Goal: Navigation & Orientation: Find specific page/section

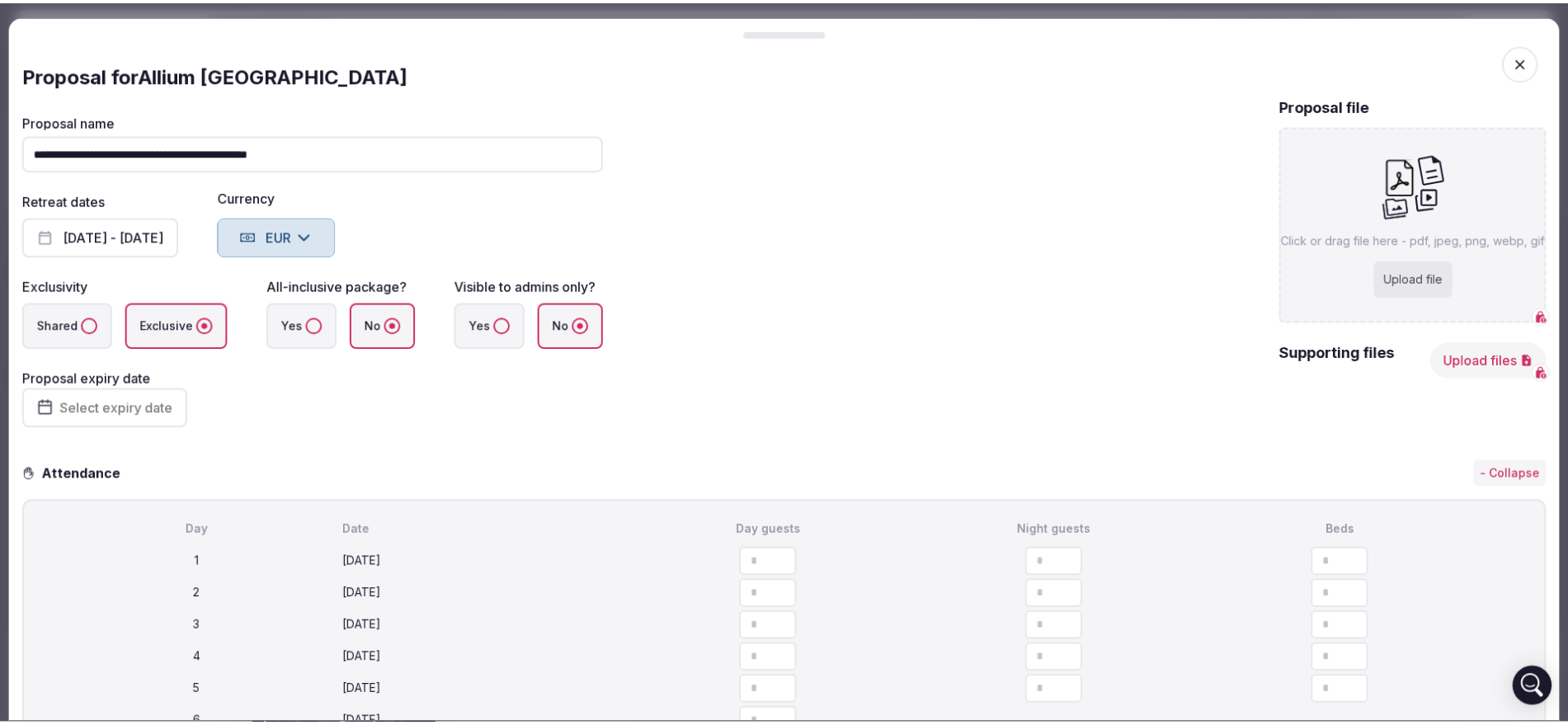
scroll to position [130, 0]
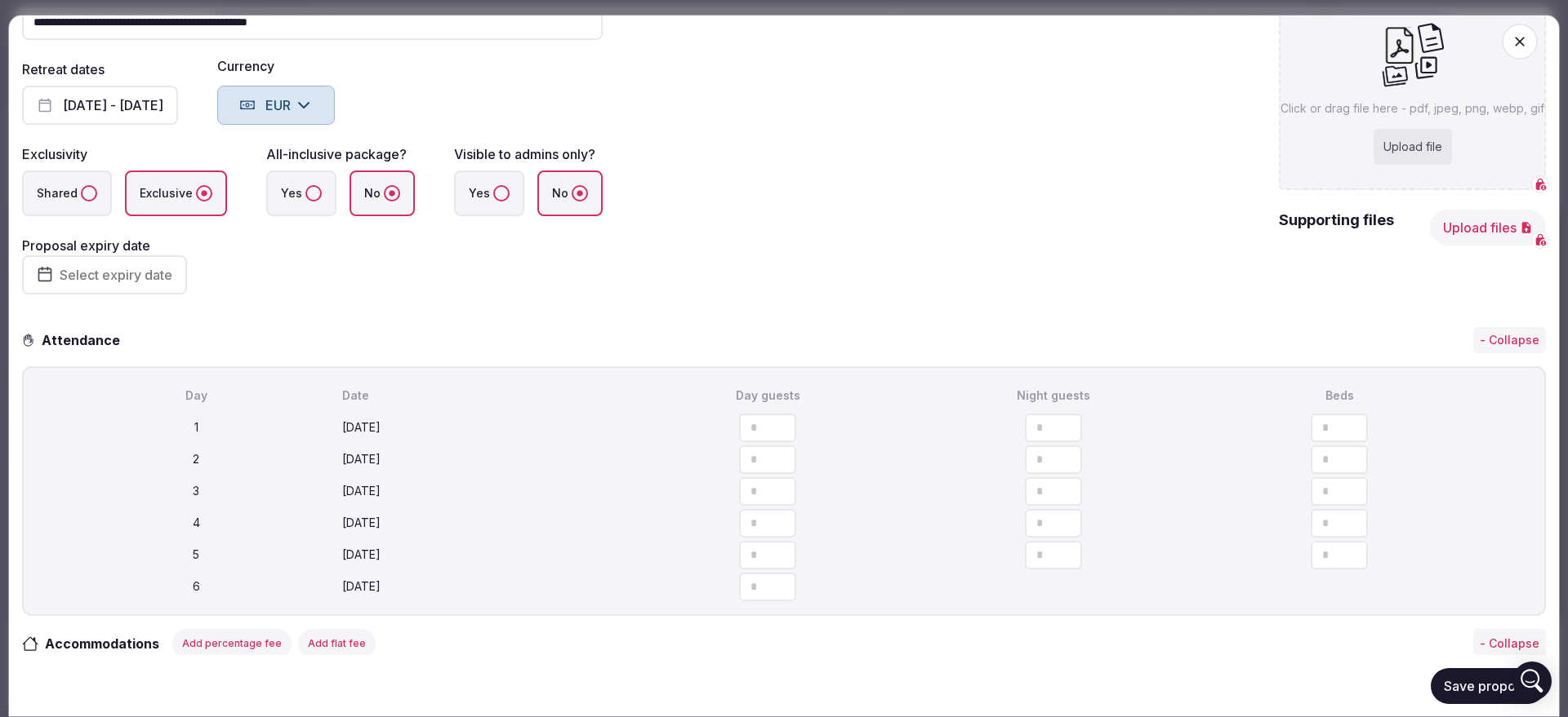
click at [1432, 682] on button "Save proposal" at bounding box center [1488, 685] width 115 height 36
click at [1511, 35] on icon "button" at bounding box center [1520, 42] width 17 height 17
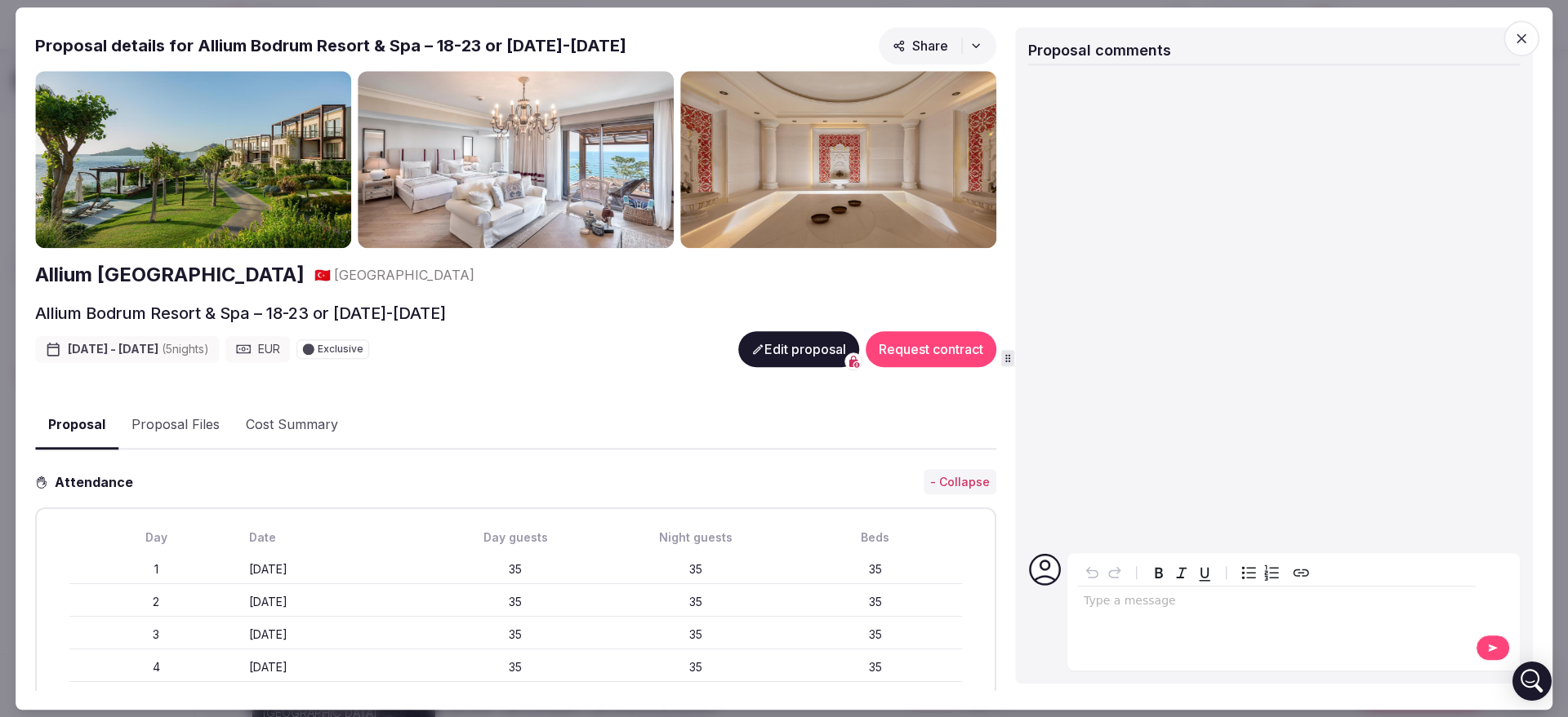
click at [1506, 35] on span "button" at bounding box center [1521, 38] width 36 height 36
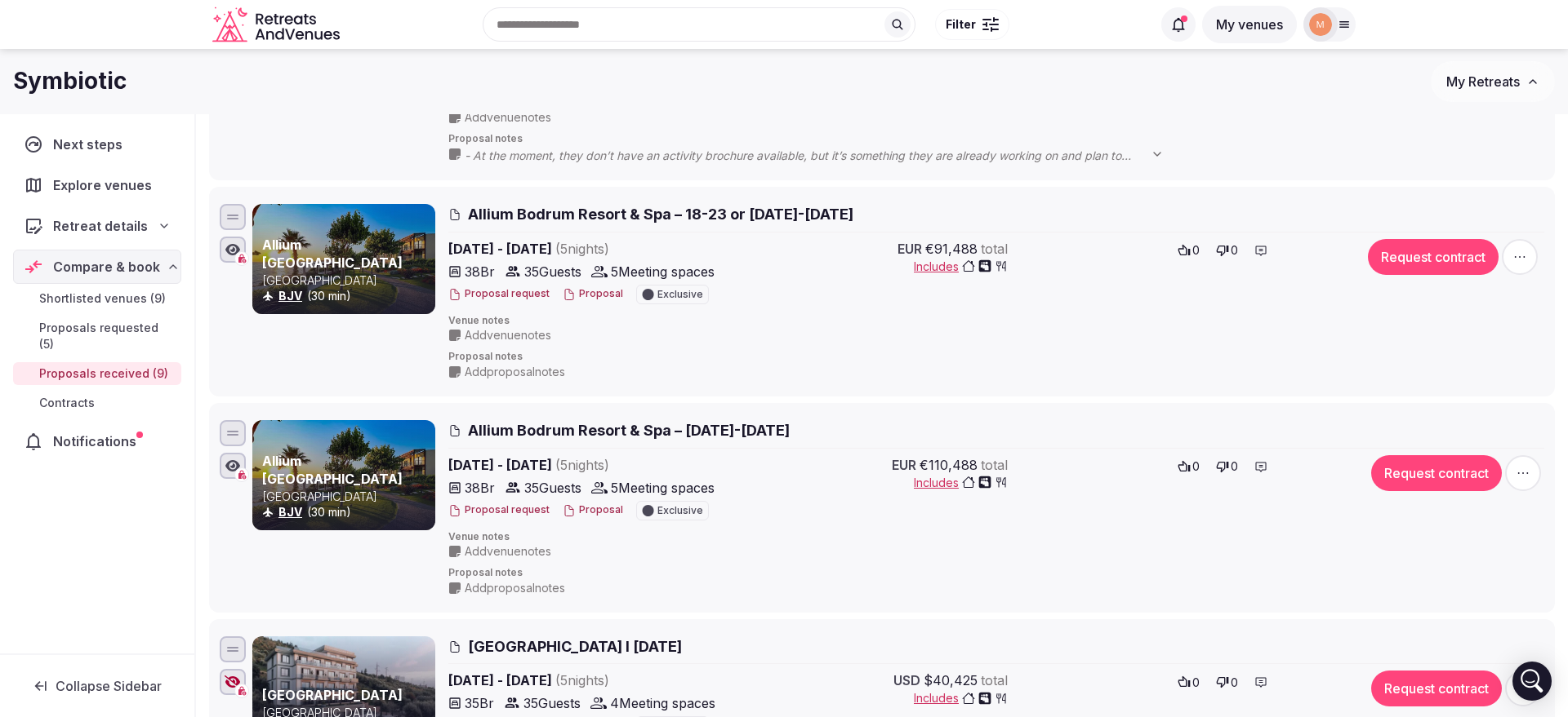
click at [1488, 90] on button "My Retreats" at bounding box center [1492, 82] width 124 height 41
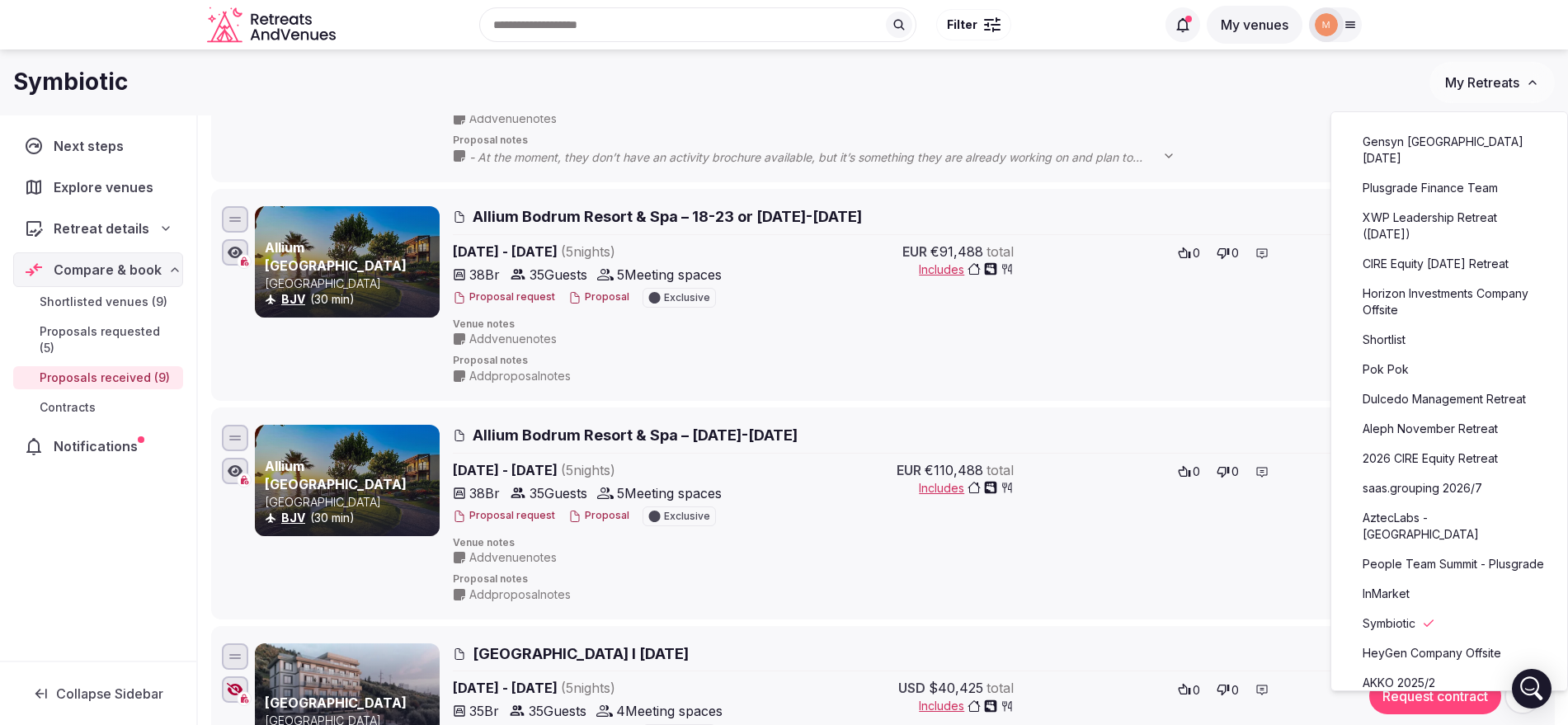
click at [1433, 439] on link "Aleph November Retreat" at bounding box center [1449, 428] width 203 height 26
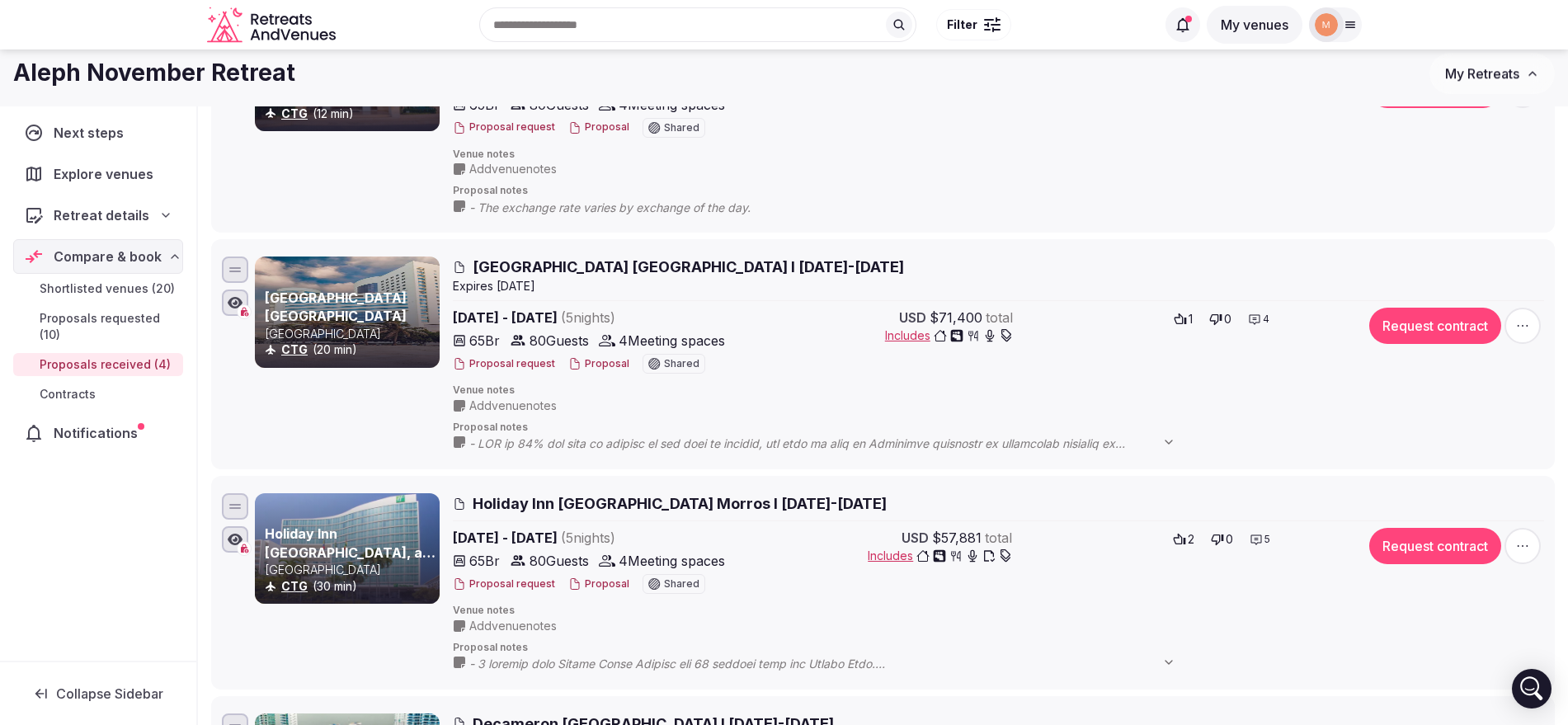
scroll to position [216, 0]
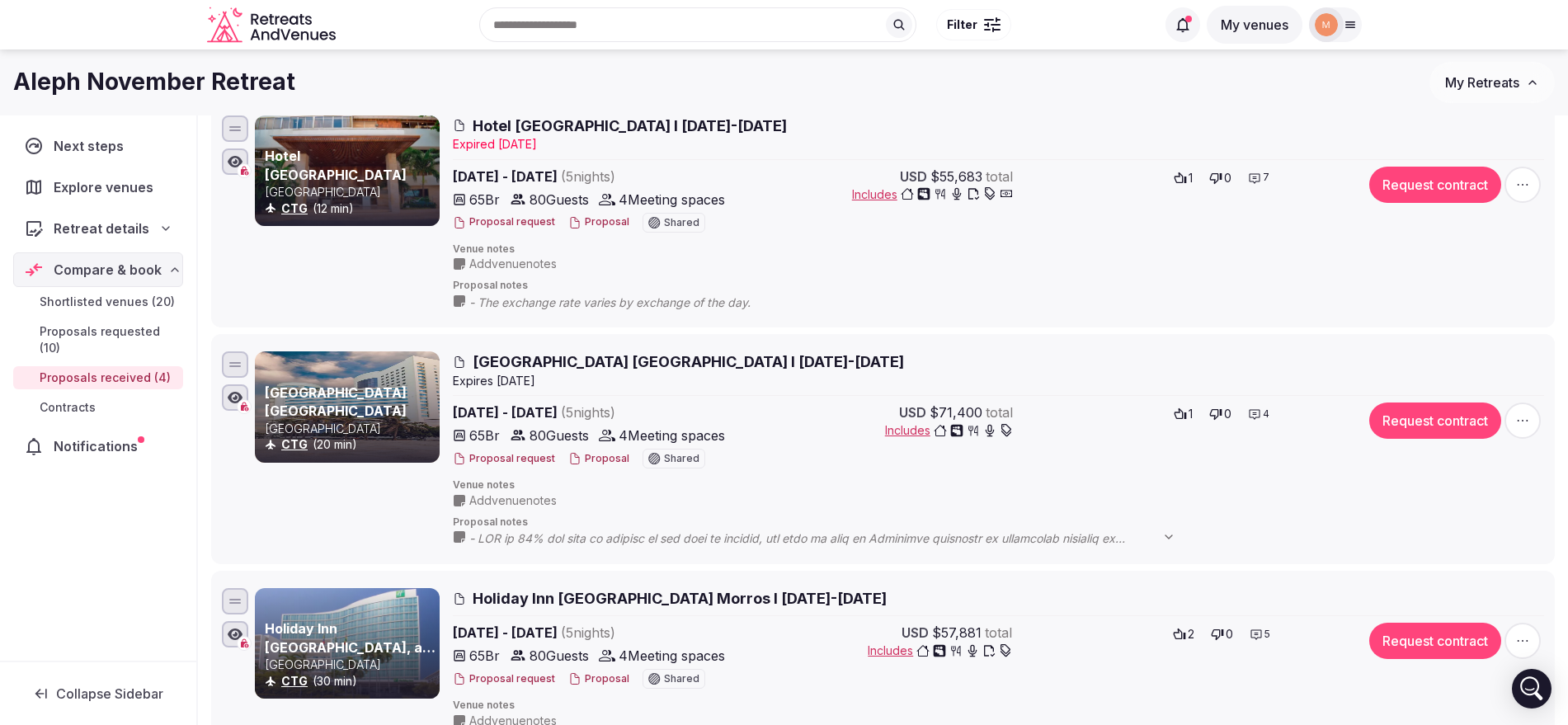
click at [1477, 85] on span "My Retreats" at bounding box center [1482, 82] width 74 height 17
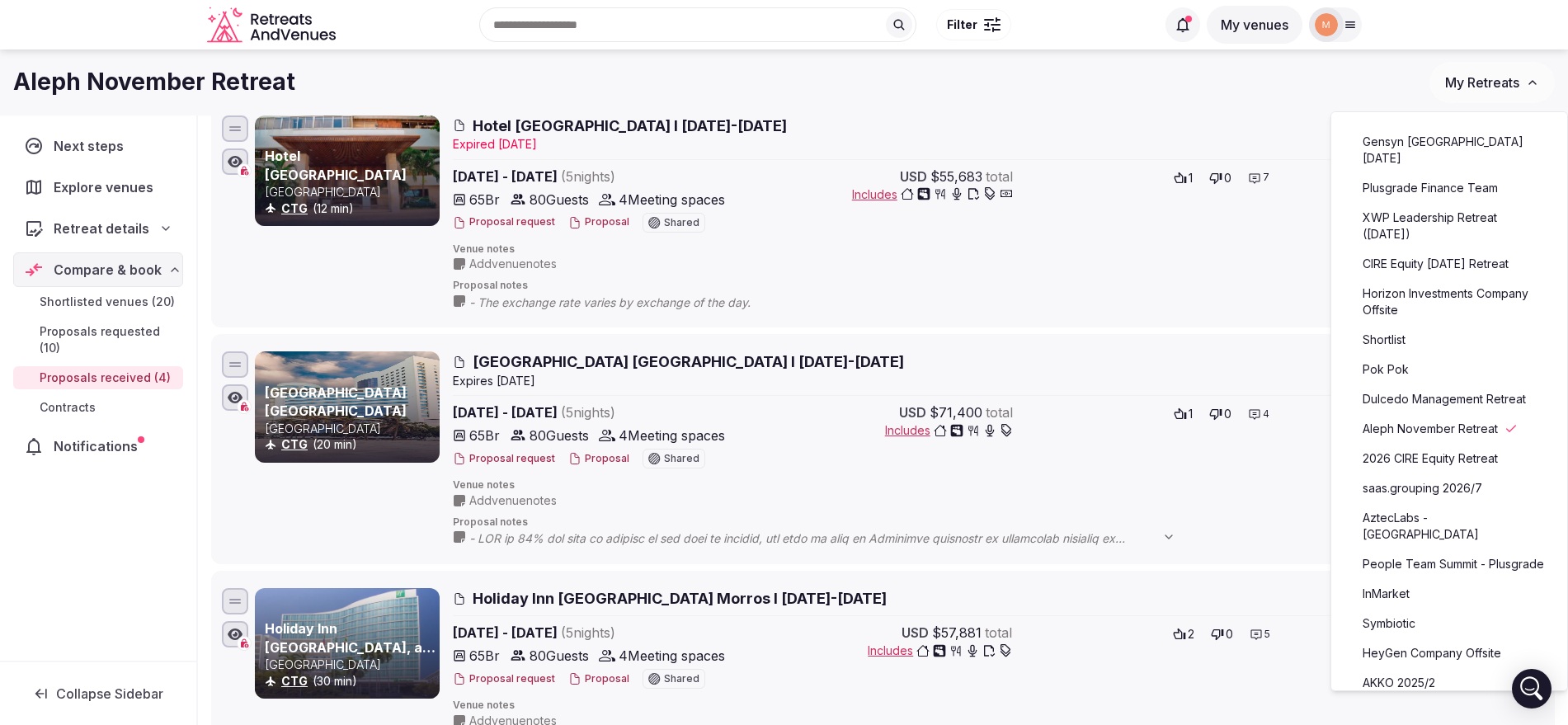
click at [1386, 631] on link "Symbiotic" at bounding box center [1449, 623] width 203 height 26
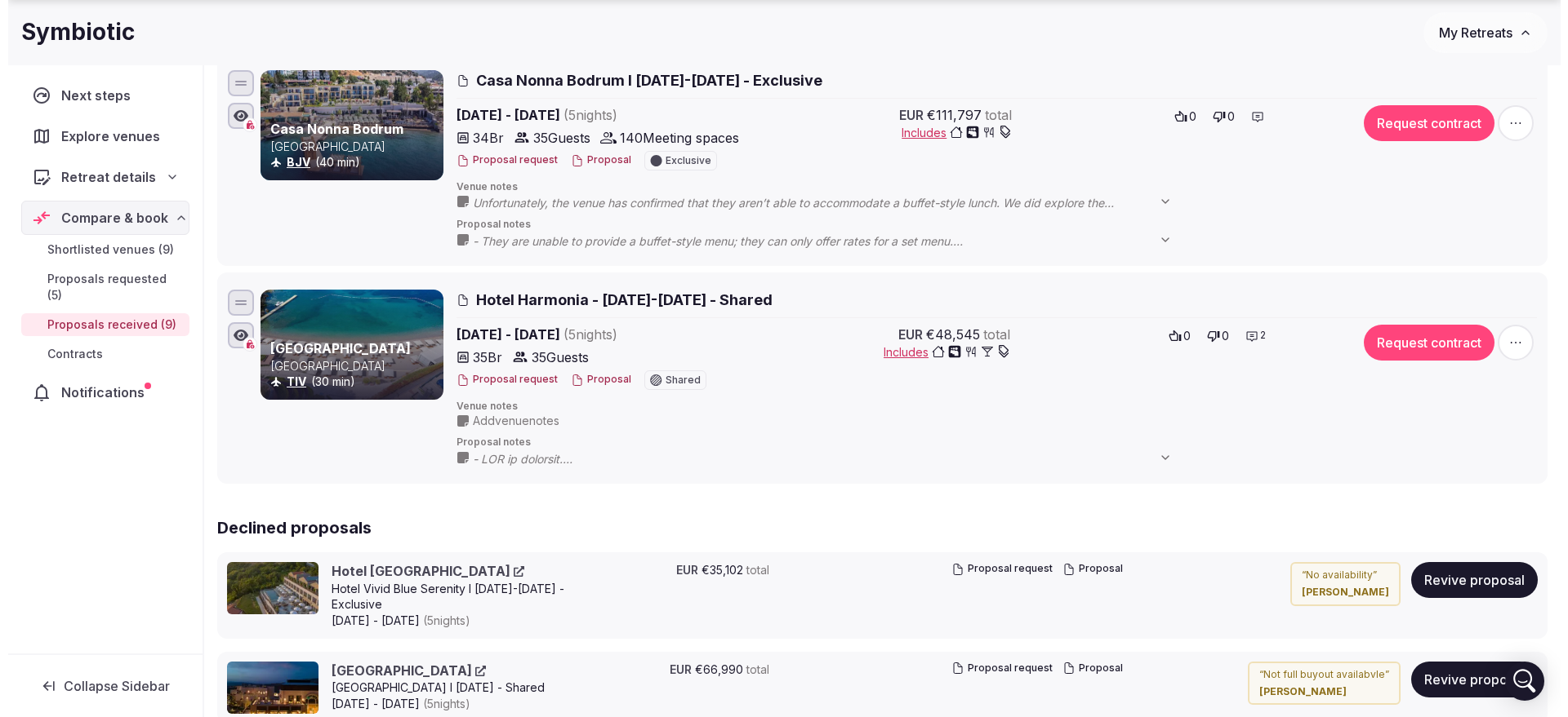
scroll to position [1850, 0]
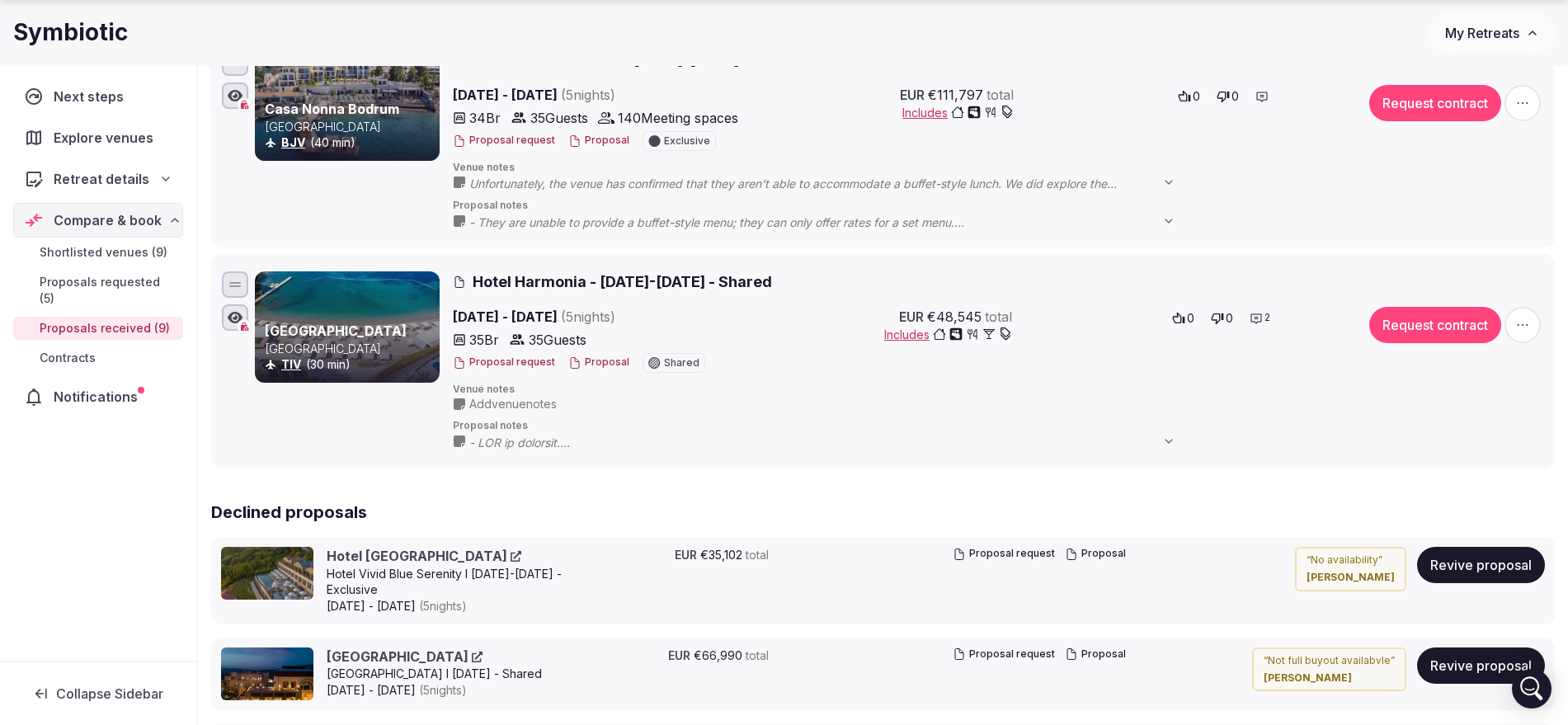
click at [607, 358] on button "Proposal" at bounding box center [599, 362] width 61 height 14
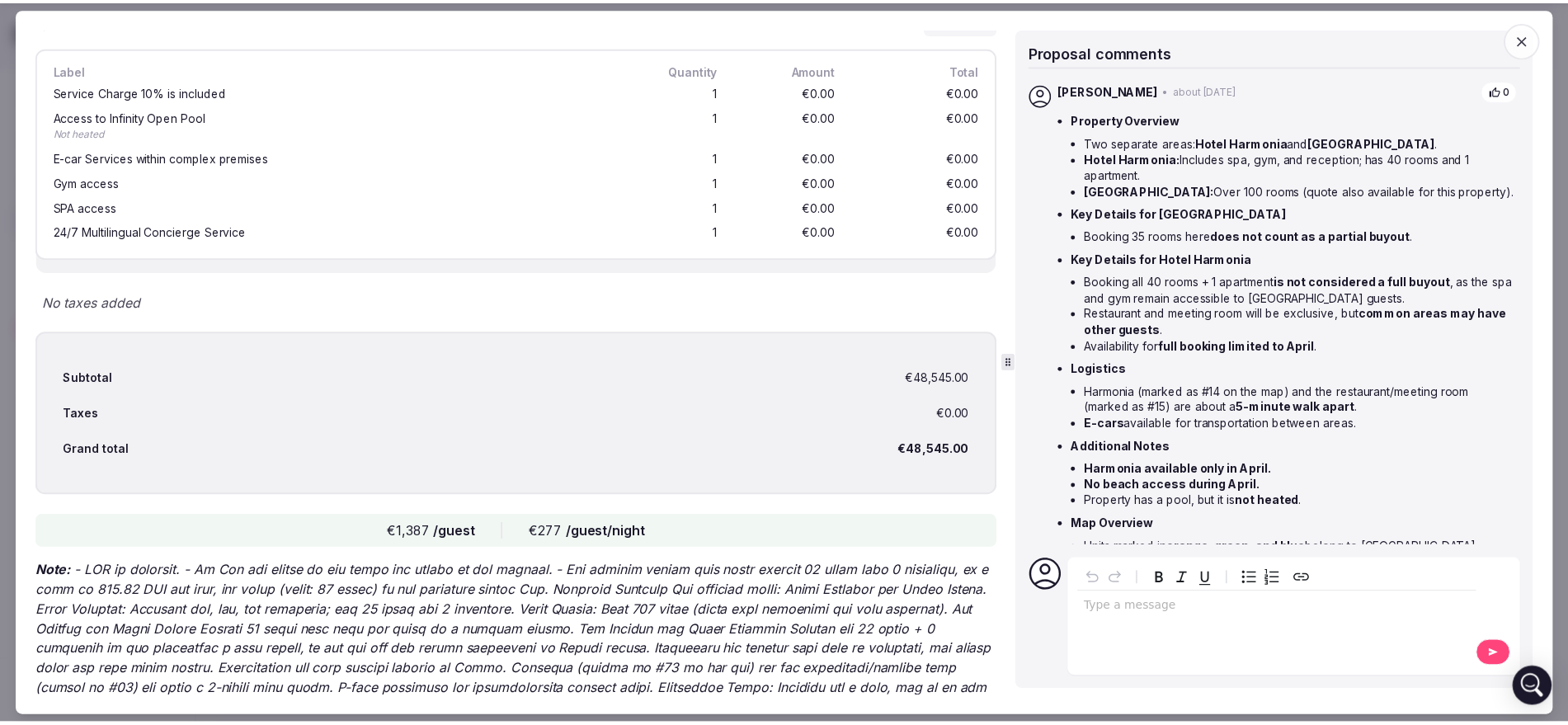
scroll to position [2953, 0]
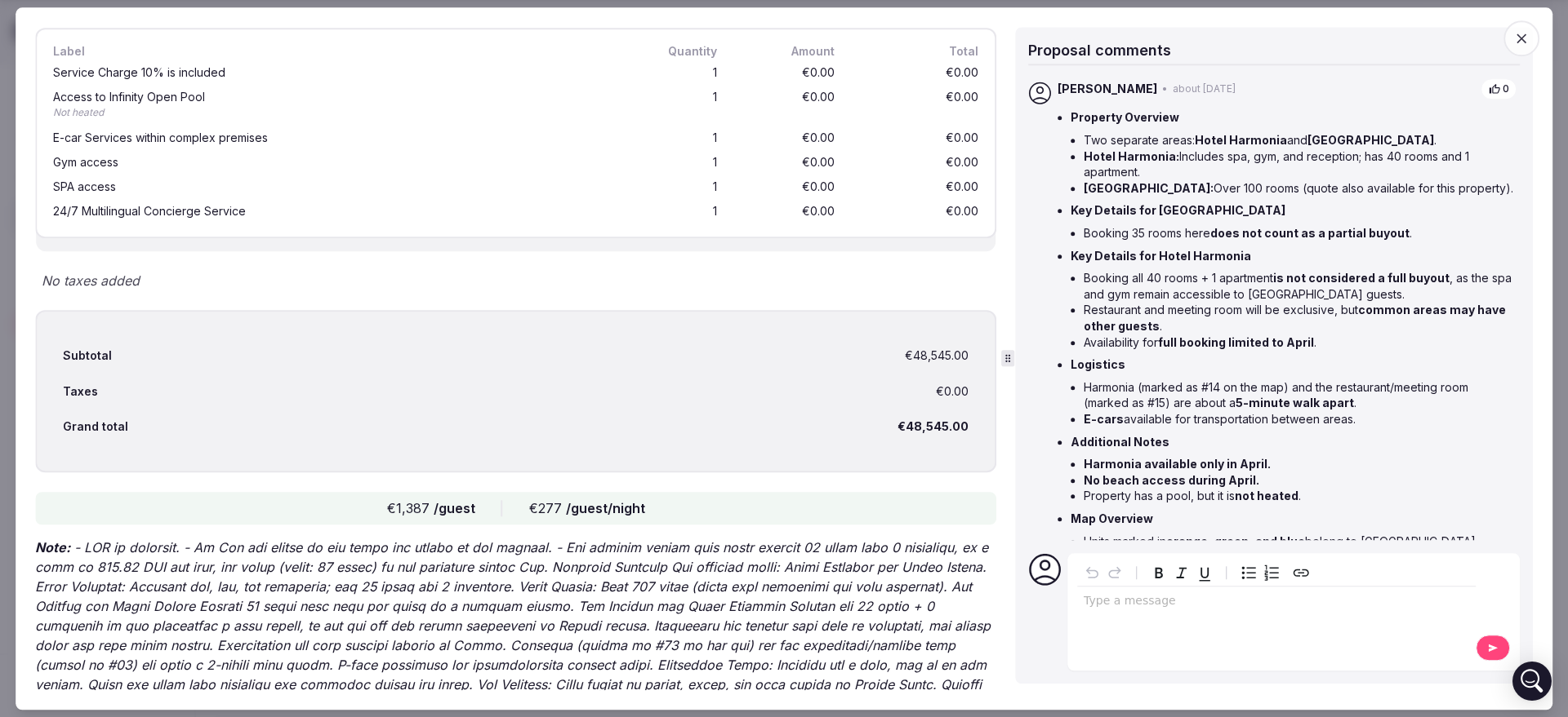
click at [1513, 37] on icon "button" at bounding box center [1521, 38] width 17 height 17
